Goal: Task Accomplishment & Management: Manage account settings

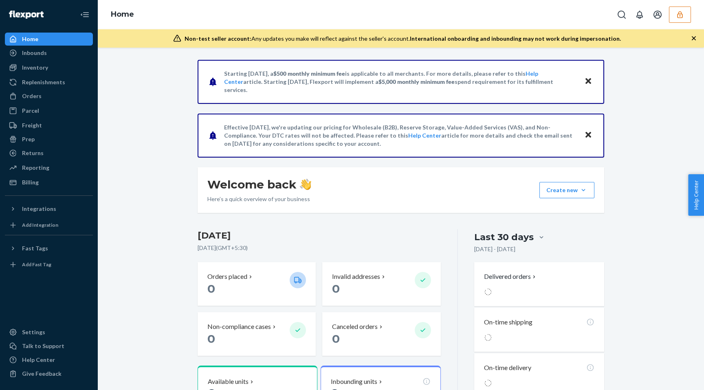
click at [678, 18] on icon "button" at bounding box center [680, 15] width 8 height 8
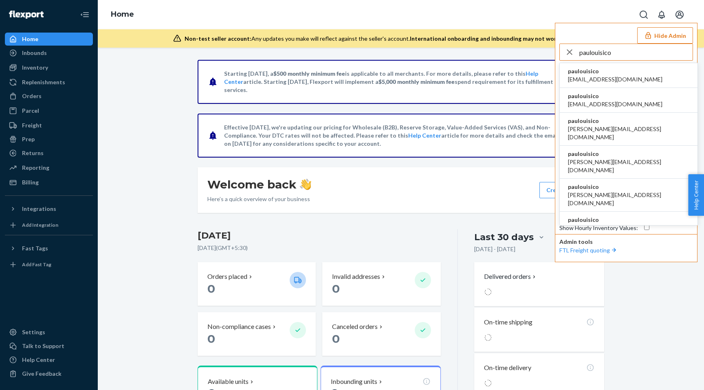
type input "paulouisico"
click at [609, 74] on li "paulouisico [EMAIL_ADDRESS][DOMAIN_NAME]" at bounding box center [629, 75] width 138 height 25
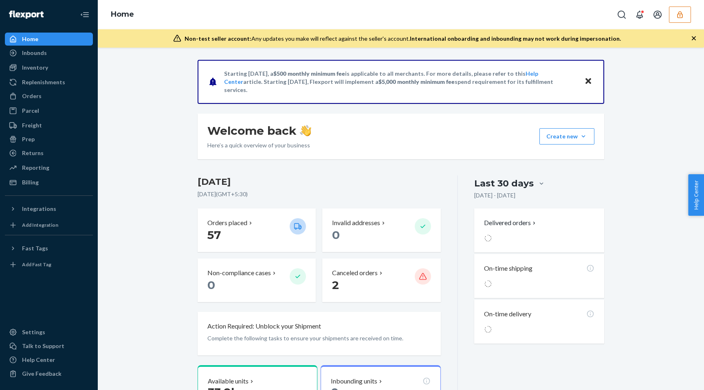
click at [684, 15] on button "button" at bounding box center [680, 15] width 22 height 16
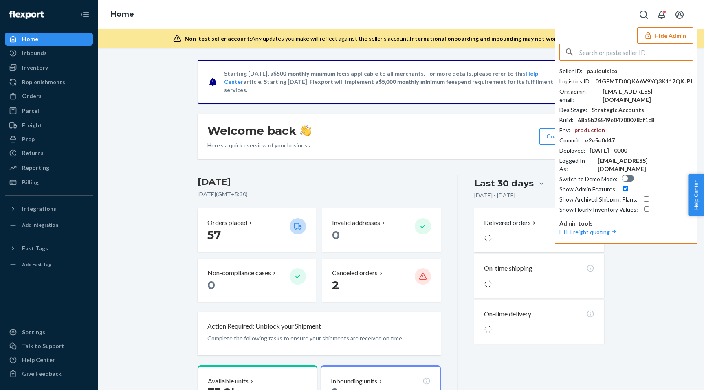
click at [668, 30] on button "Hide Admin" at bounding box center [665, 35] width 56 height 16
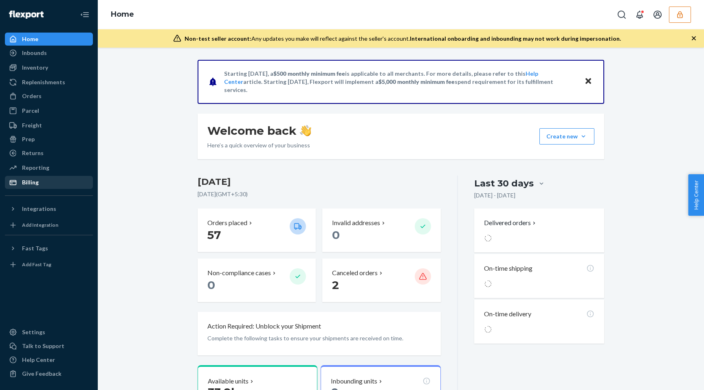
click at [49, 183] on div "Billing" at bounding box center [49, 182] width 86 height 11
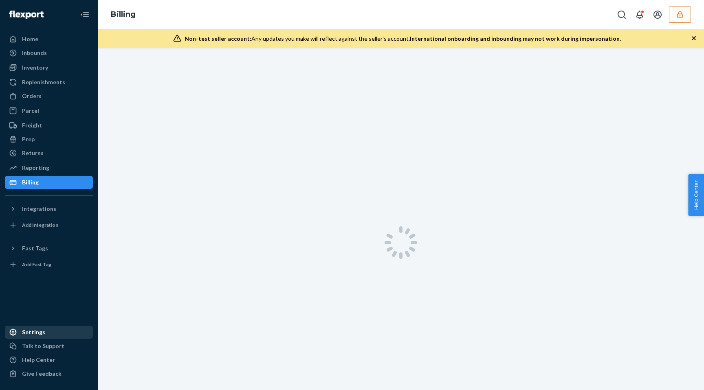
click at [36, 331] on div "Settings" at bounding box center [33, 332] width 23 height 8
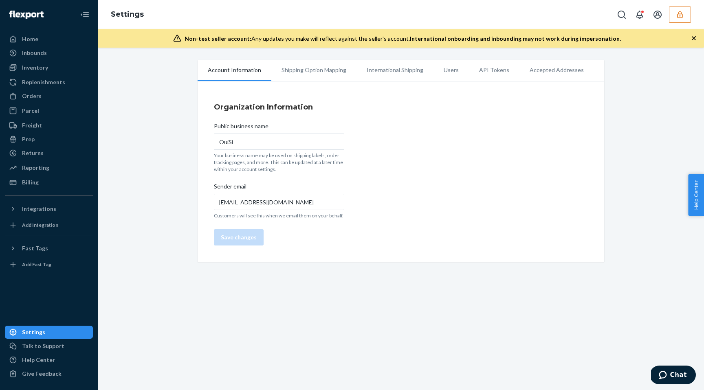
click at [445, 68] on li "Users" at bounding box center [450, 70] width 35 height 20
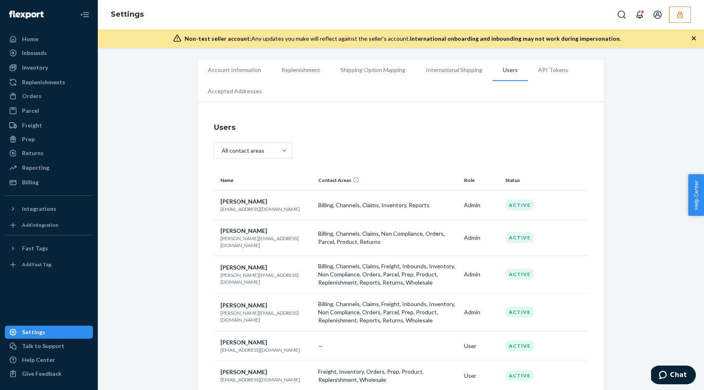
scroll to position [19, 0]
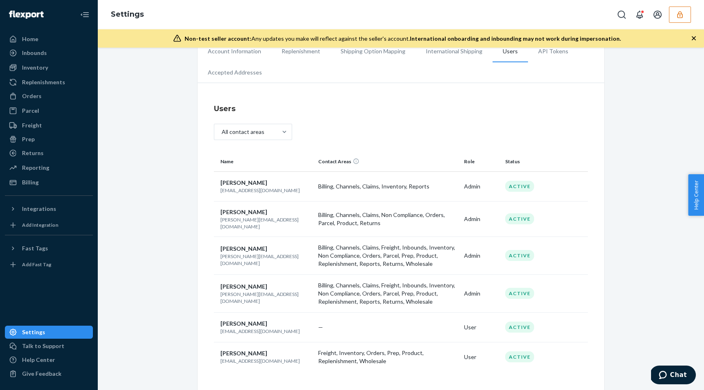
click at [680, 18] on icon "button" at bounding box center [680, 15] width 8 height 8
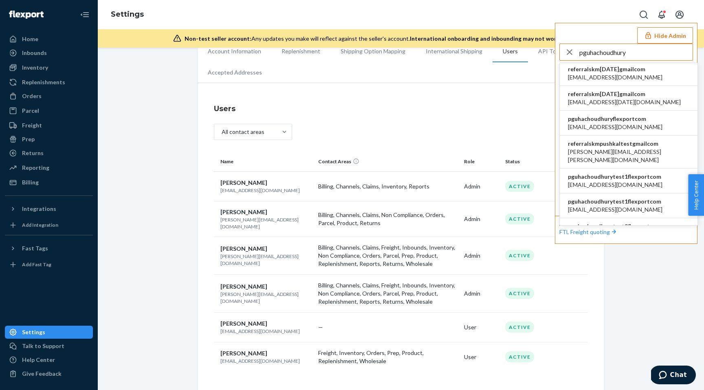
scroll to position [0, 0]
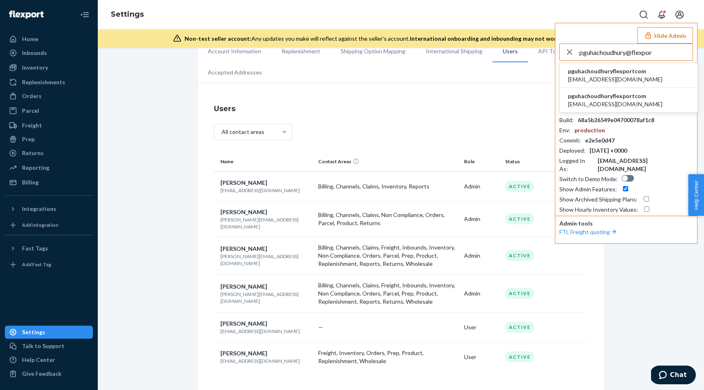
type input "pguhachoudhury@flexpor"
click at [612, 73] on span "pguhachoudhuryflexportcom" at bounding box center [615, 71] width 94 height 8
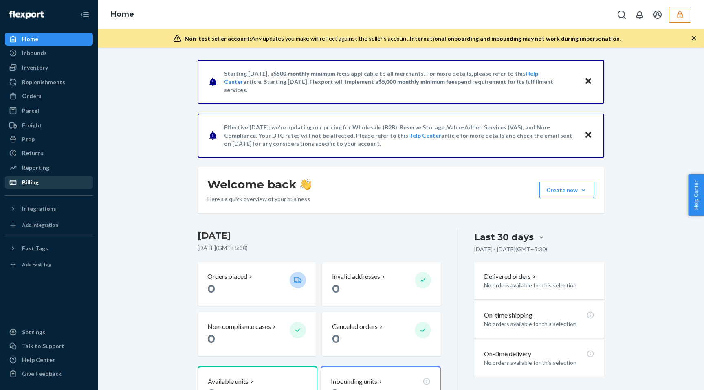
click at [22, 182] on div "Billing" at bounding box center [30, 182] width 17 height 8
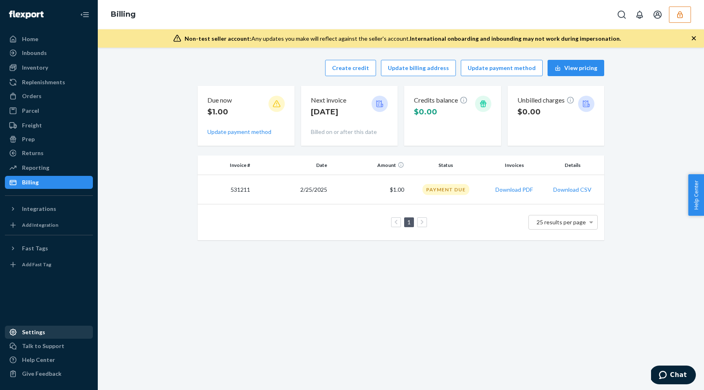
click at [33, 327] on div "Settings" at bounding box center [49, 332] width 86 height 11
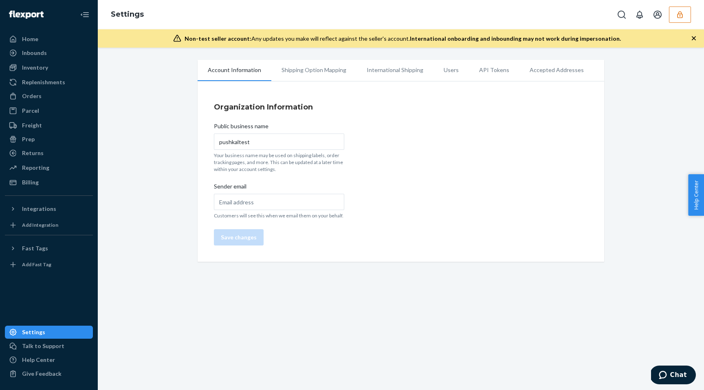
click at [438, 70] on li "Users" at bounding box center [450, 70] width 35 height 20
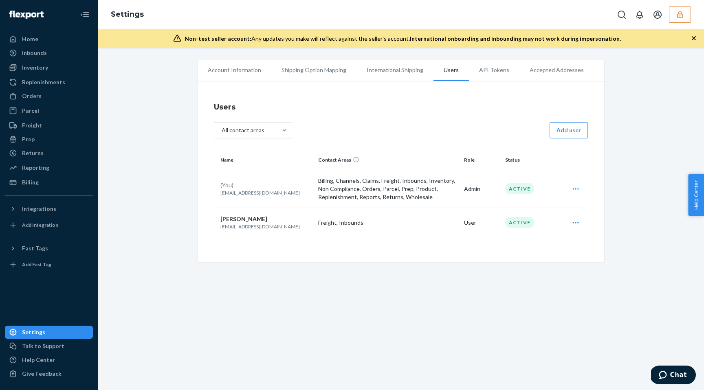
click at [574, 221] on icon "Open user actions" at bounding box center [575, 223] width 8 height 8
click at [555, 243] on span "Edit" at bounding box center [538, 243] width 50 height 6
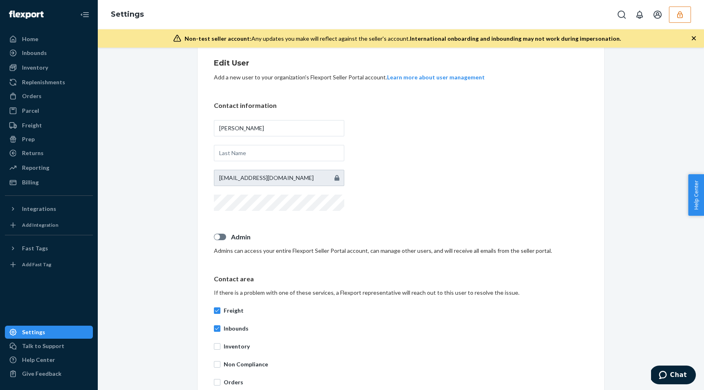
scroll to position [217, 0]
